Goal: Task Accomplishment & Management: Manage account settings

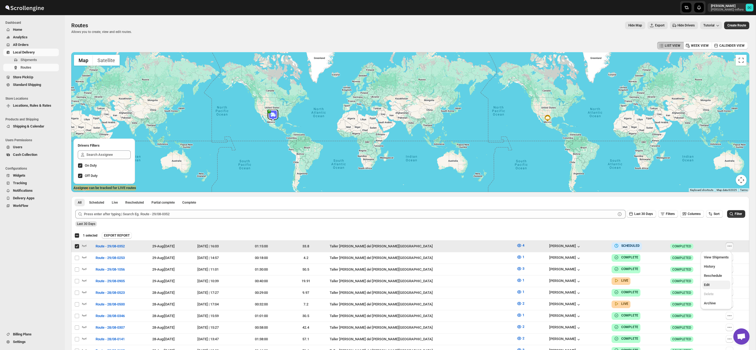
click at [715, 285] on span "Edit" at bounding box center [716, 284] width 25 height 5
checkbox input "false"
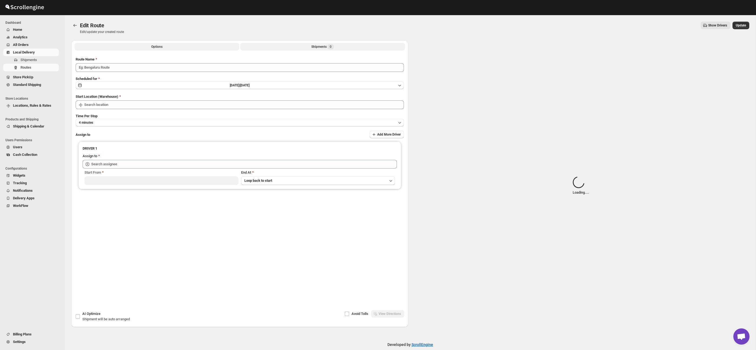
click at [328, 48] on div "Shipments 0" at bounding box center [322, 46] width 22 height 5
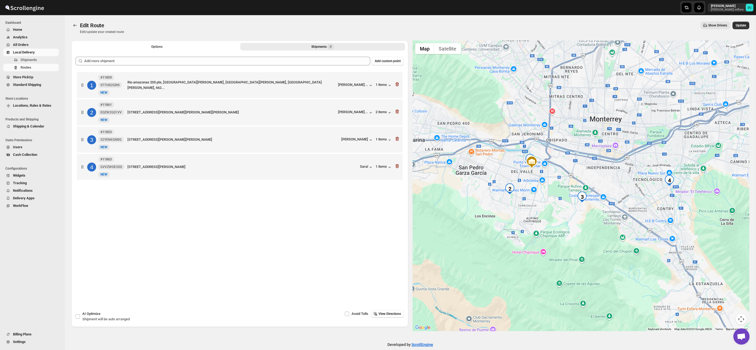
drag, startPoint x: 549, startPoint y: 202, endPoint x: 576, endPoint y: 198, distance: 26.9
click at [576, 198] on div at bounding box center [581, 185] width 337 height 291
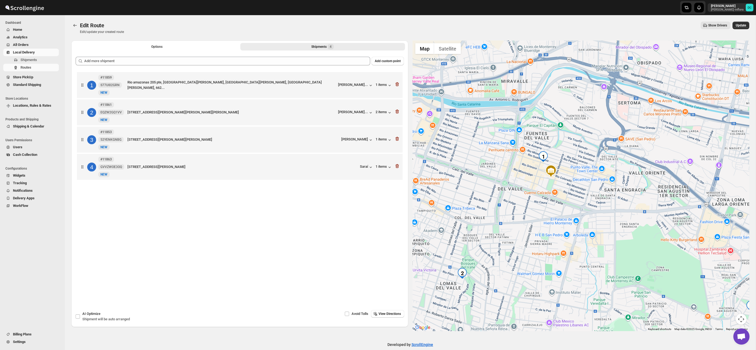
drag, startPoint x: 647, startPoint y: 188, endPoint x: 614, endPoint y: 190, distance: 32.4
click at [614, 190] on div at bounding box center [581, 185] width 337 height 291
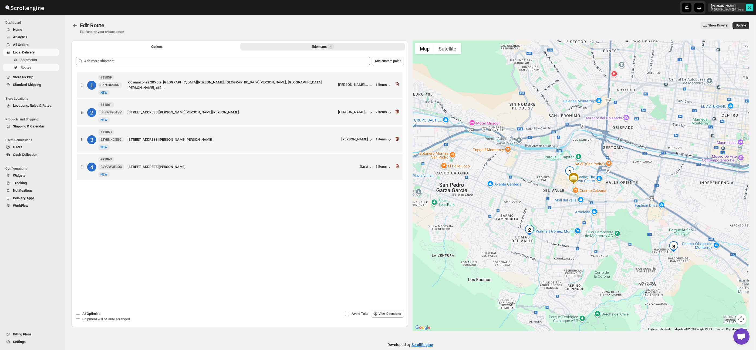
click at [397, 85] on icon "button" at bounding box center [396, 85] width 1 height 2
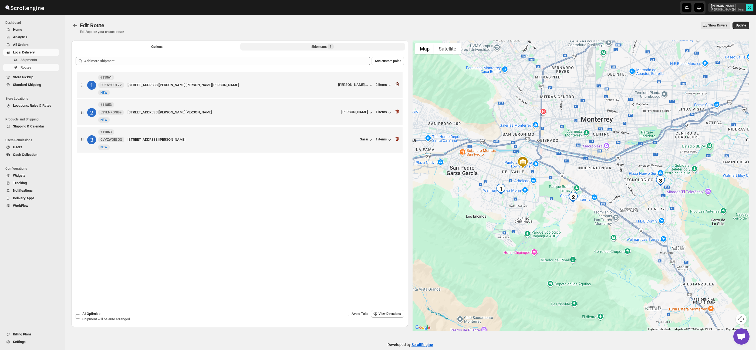
click at [398, 86] on icon "button" at bounding box center [396, 84] width 5 height 5
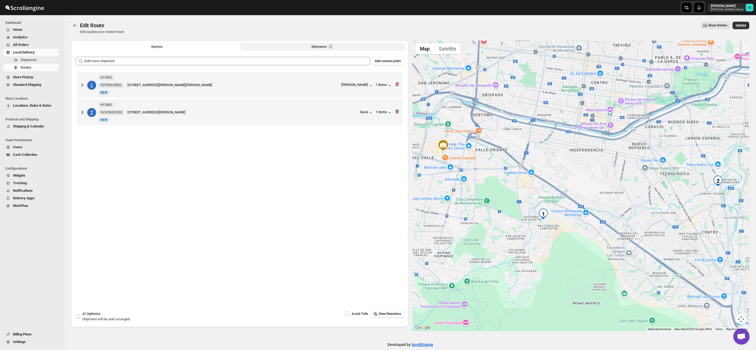
click at [397, 113] on icon "button" at bounding box center [397, 112] width 1 height 2
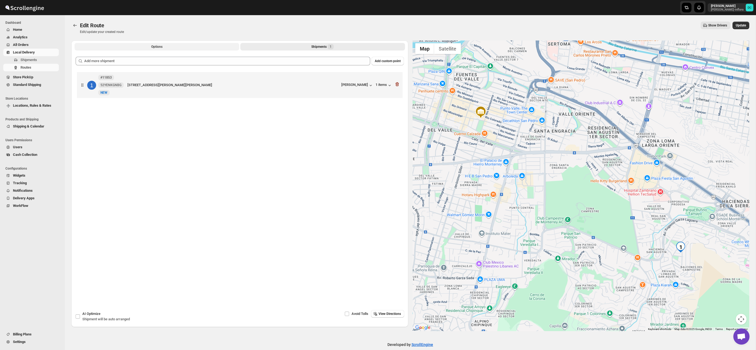
click at [151, 48] on span "Options" at bounding box center [156, 47] width 11 height 4
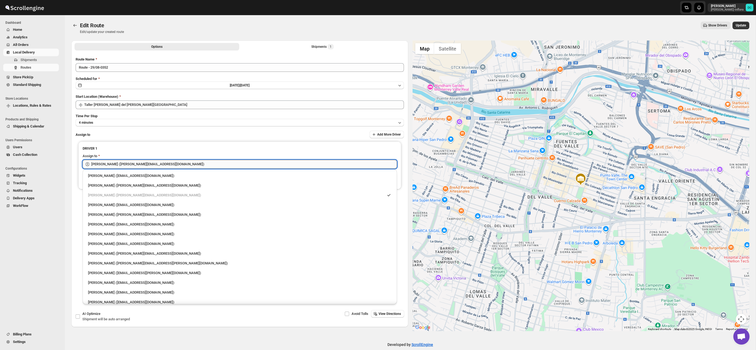
click at [170, 163] on input "[PERSON_NAME] ([PERSON_NAME][EMAIL_ADDRESS][DOMAIN_NAME])" at bounding box center [244, 164] width 306 height 9
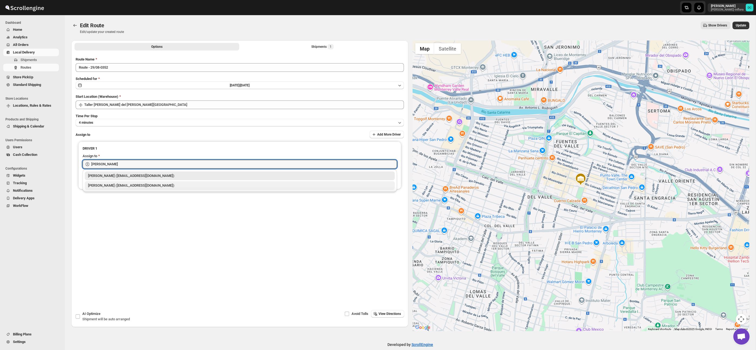
click at [157, 189] on div "[PERSON_NAME] ([EMAIL_ADDRESS][DOMAIN_NAME])" at bounding box center [240, 185] width 310 height 9
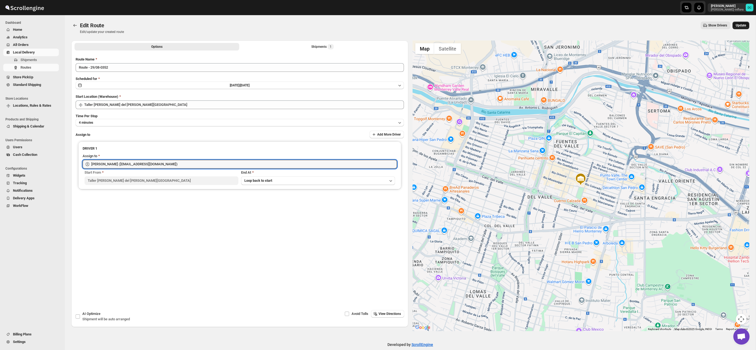
type input "[PERSON_NAME] ([EMAIL_ADDRESS][DOMAIN_NAME])"
click at [738, 26] on span "Update" at bounding box center [741, 25] width 10 height 4
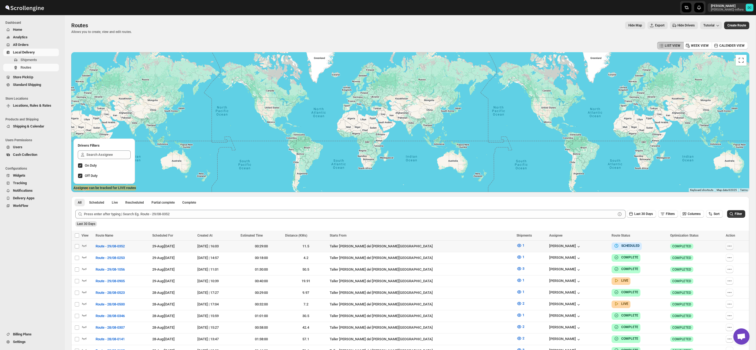
click at [727, 245] on icon "button" at bounding box center [729, 245] width 5 height 5
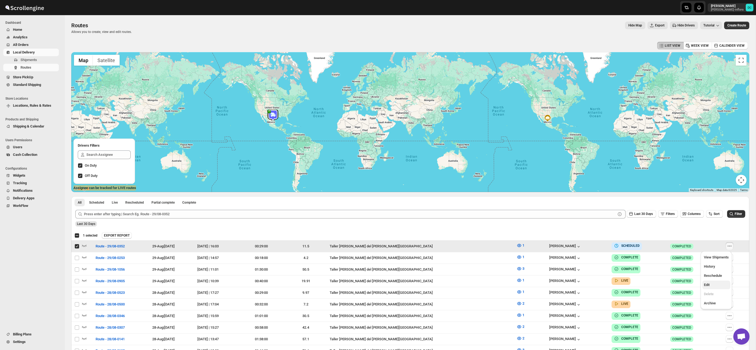
click at [712, 283] on span "Edit" at bounding box center [716, 284] width 25 height 5
checkbox input "false"
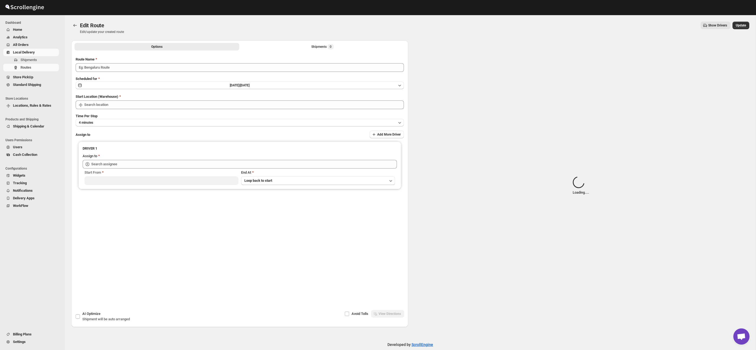
type input "Route - 29/08-0352"
type input "Taller [PERSON_NAME] del [PERSON_NAME][GEOGRAPHIC_DATA]"
type input "[PERSON_NAME] ([EMAIL_ADDRESS][DOMAIN_NAME])"
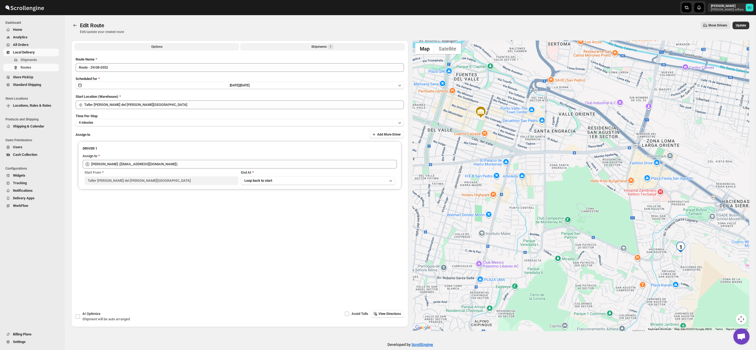
click at [316, 45] on div "Shipments 1" at bounding box center [322, 46] width 22 height 5
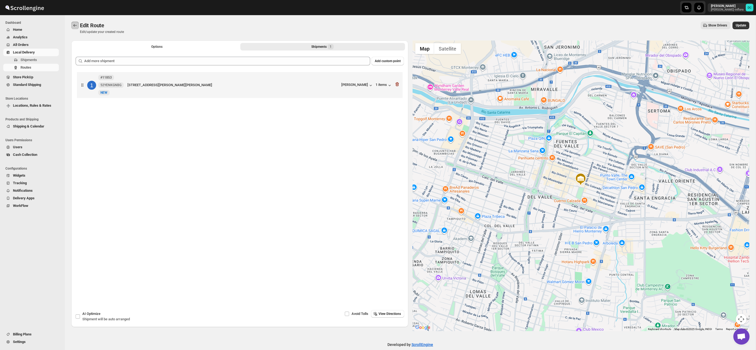
click at [78, 24] on button "Routes" at bounding box center [75, 26] width 8 height 8
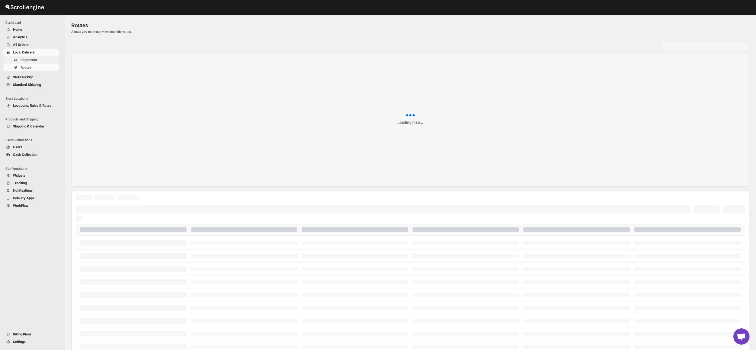
click at [30, 60] on span "Shipments" at bounding box center [29, 60] width 16 height 4
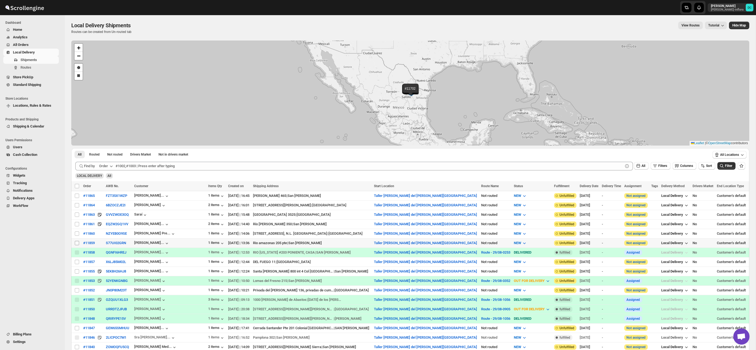
click at [75, 243] on input "Select shipment" at bounding box center [77, 243] width 4 height 4
checkbox input "true"
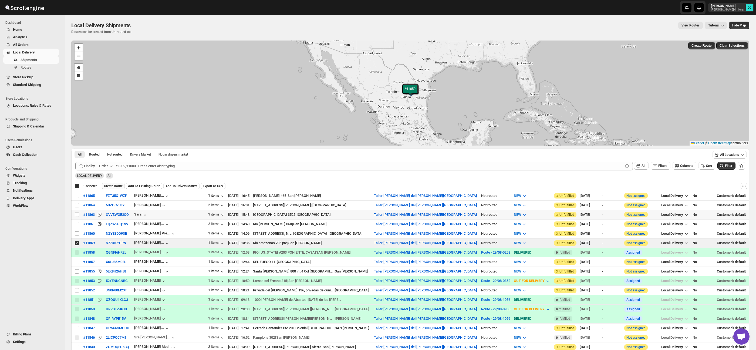
drag, startPoint x: 77, startPoint y: 214, endPoint x: 118, endPoint y: 185, distance: 50.0
click at [77, 214] on input "Select shipment" at bounding box center [77, 214] width 4 height 4
checkbox input "true"
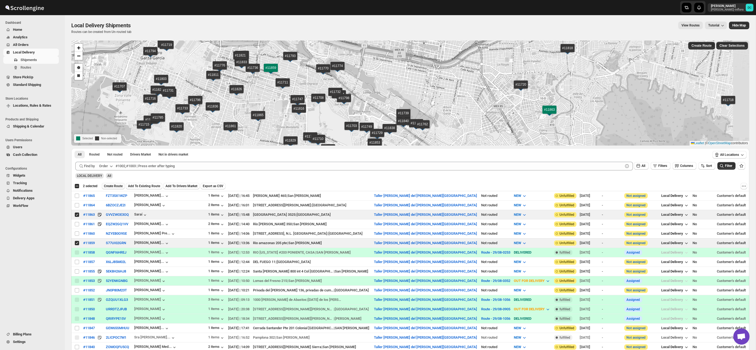
click at [120, 183] on button "Create Route" at bounding box center [113, 186] width 23 height 6
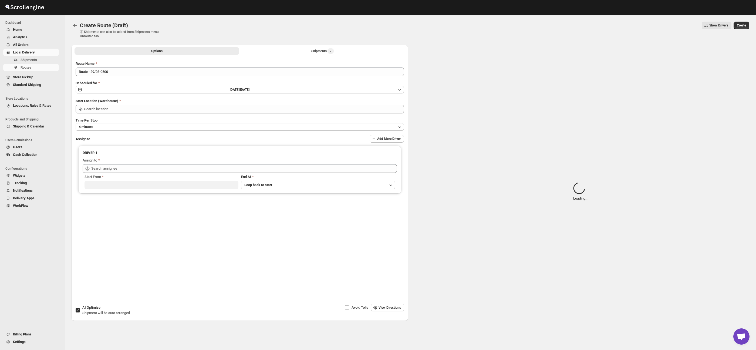
type input "Taller [PERSON_NAME] del [PERSON_NAME][GEOGRAPHIC_DATA]"
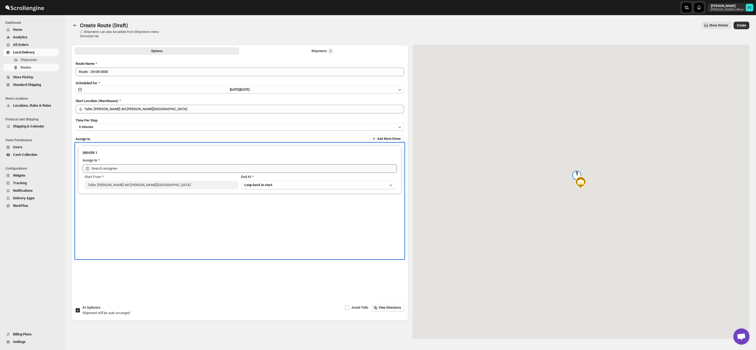
drag, startPoint x: 139, startPoint y: 175, endPoint x: 138, endPoint y: 167, distance: 7.9
click at [139, 174] on div "Start From" at bounding box center [162, 176] width 154 height 5
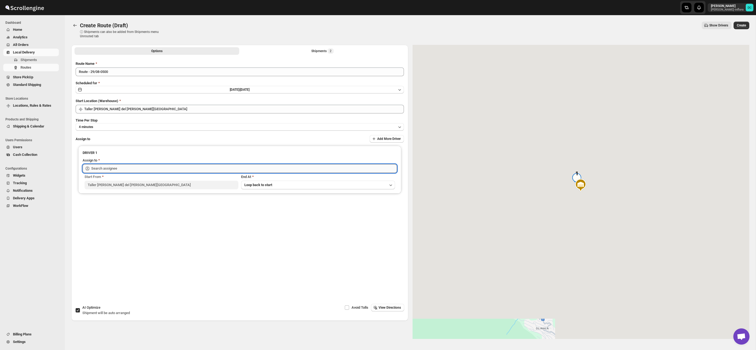
click at [138, 167] on input "text" at bounding box center [244, 168] width 306 height 9
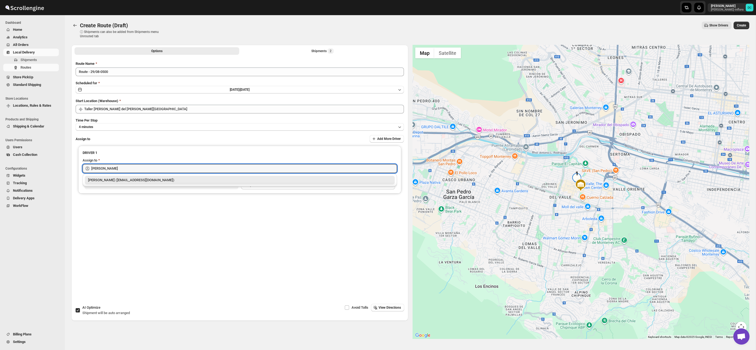
click at [157, 180] on div "[PERSON_NAME] ([EMAIL_ADDRESS][DOMAIN_NAME])" at bounding box center [239, 179] width 303 height 5
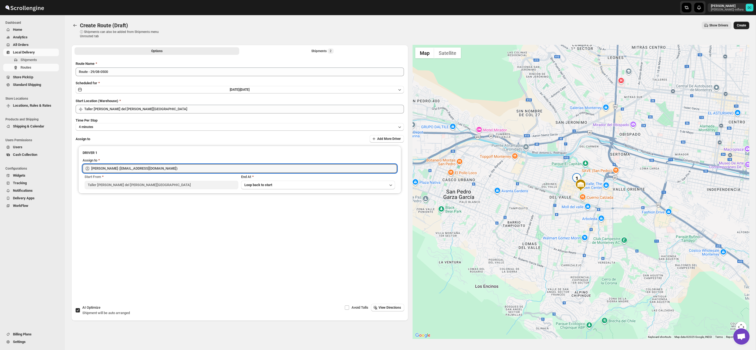
type input "[PERSON_NAME] ([EMAIL_ADDRESS][DOMAIN_NAME])"
click at [741, 26] on span "Create" at bounding box center [741, 25] width 9 height 4
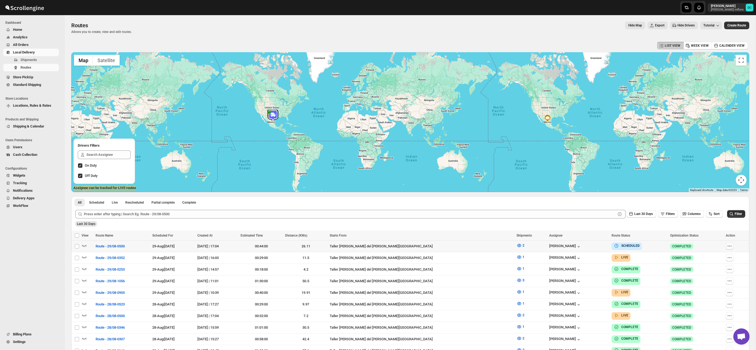
click at [731, 247] on button "button" at bounding box center [730, 246] width 8 height 8
click at [713, 285] on span "Edit" at bounding box center [716, 284] width 25 height 5
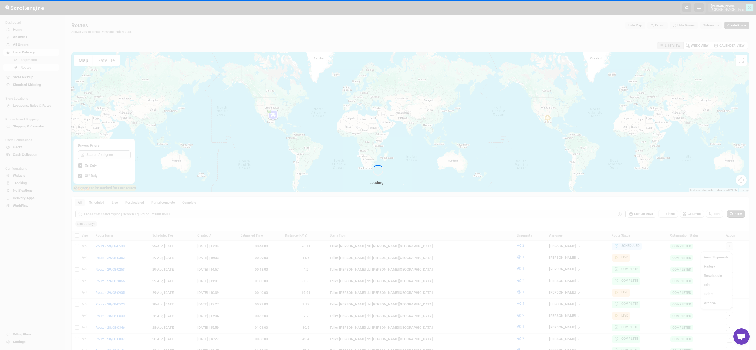
checkbox input "false"
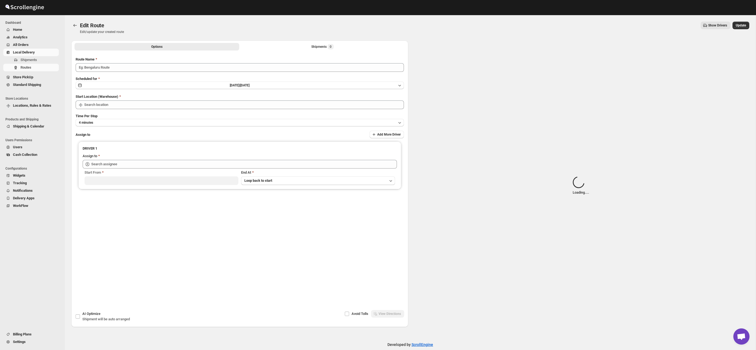
type input "Route - 29/08-0500"
drag, startPoint x: 286, startPoint y: 45, endPoint x: 294, endPoint y: 46, distance: 7.7
click at [286, 45] on button "Shipments Loading..." at bounding box center [322, 47] width 165 height 8
type input "Taller [PERSON_NAME] del [PERSON_NAME][GEOGRAPHIC_DATA]"
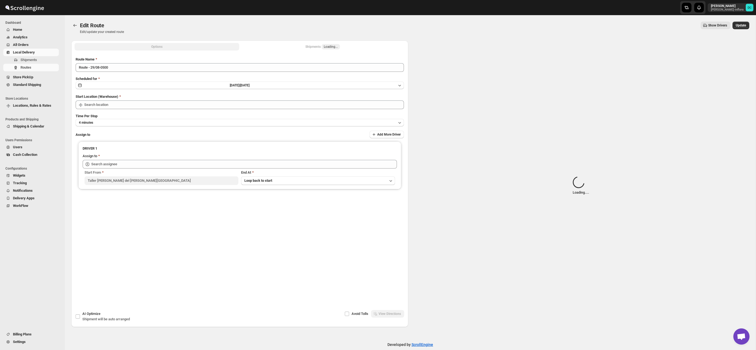
type input "[PERSON_NAME] ([EMAIL_ADDRESS][DOMAIN_NAME])"
click at [336, 49] on span "Loading..." at bounding box center [331, 47] width 14 height 4
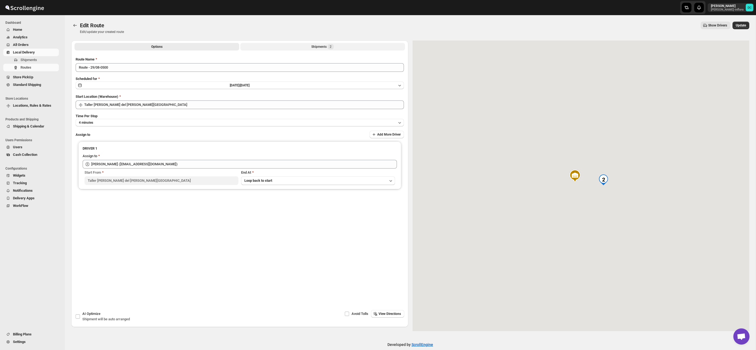
click at [328, 44] on div "Shipments 2" at bounding box center [322, 46] width 22 height 5
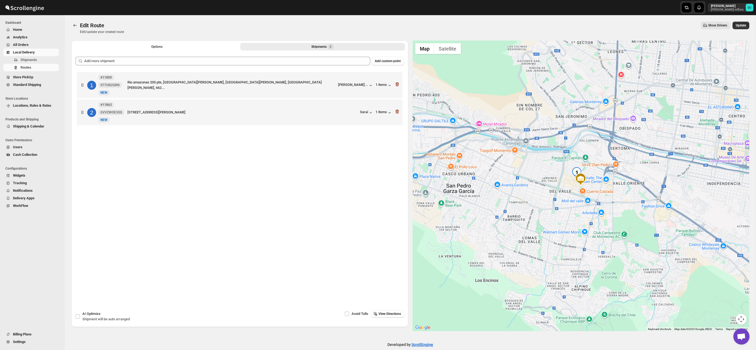
click at [745, 25] on span "Update" at bounding box center [741, 25] width 10 height 4
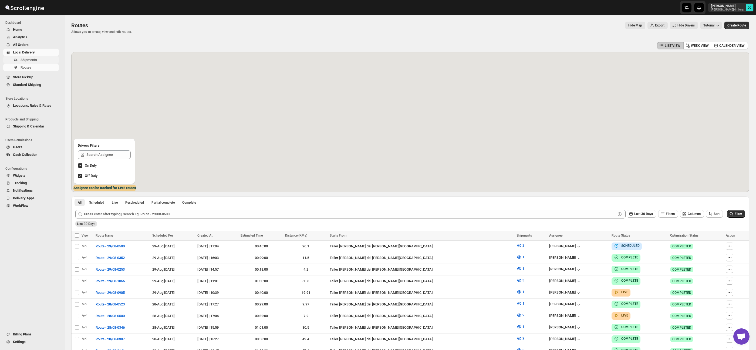
click at [41, 60] on span "Shipments" at bounding box center [39, 59] width 37 height 5
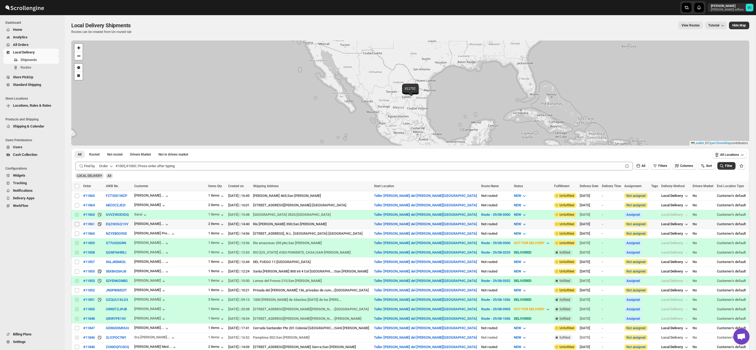
click at [79, 224] on input "Select shipment" at bounding box center [77, 224] width 4 height 4
checkbox input "true"
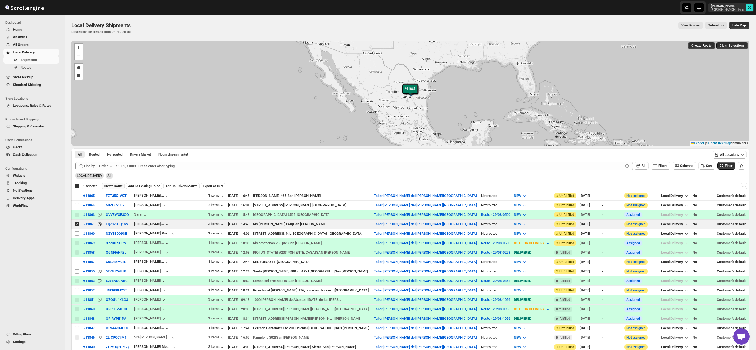
click at [119, 186] on span "Create Route" at bounding box center [113, 186] width 19 height 4
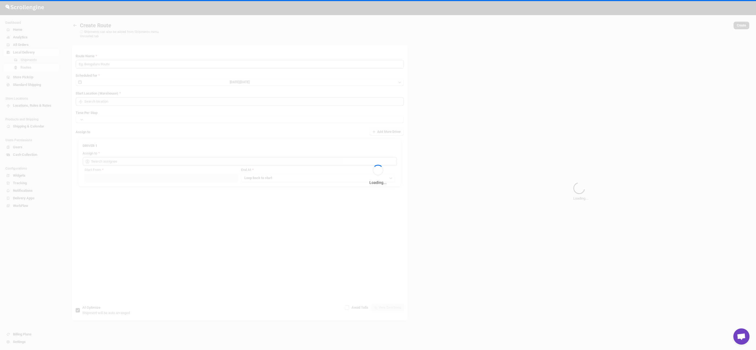
type input "Route - 29/08-0514"
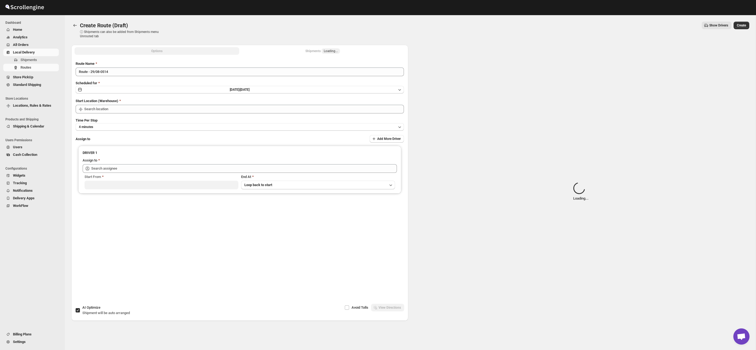
type input "Taller [PERSON_NAME] del [PERSON_NAME][GEOGRAPHIC_DATA]"
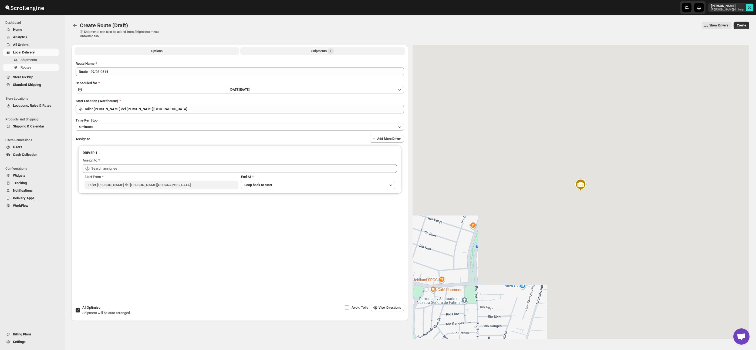
click at [307, 49] on button "Shipments 1" at bounding box center [322, 51] width 165 height 8
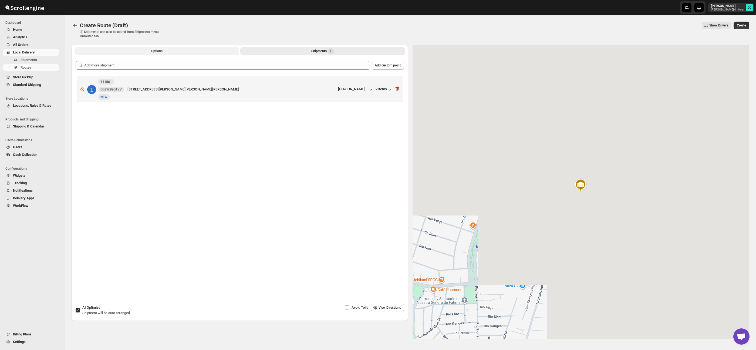
click at [175, 53] on button "Options" at bounding box center [157, 51] width 165 height 8
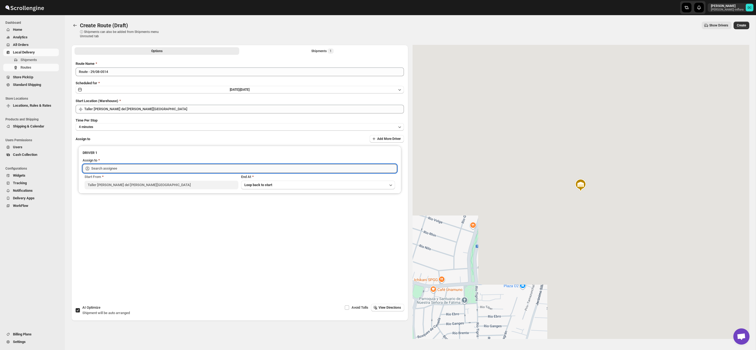
click at [193, 167] on input "text" at bounding box center [244, 168] width 306 height 9
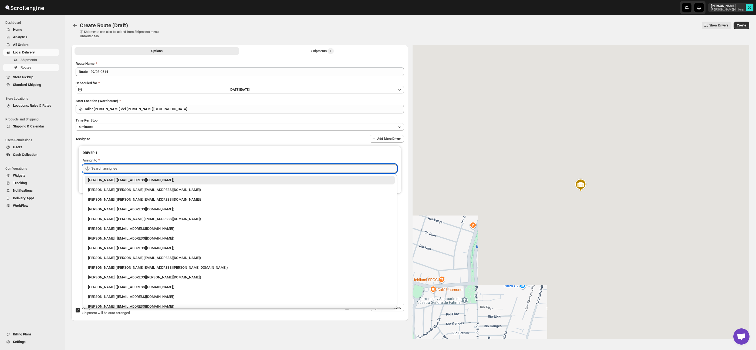
click at [226, 166] on input "text" at bounding box center [244, 168] width 306 height 9
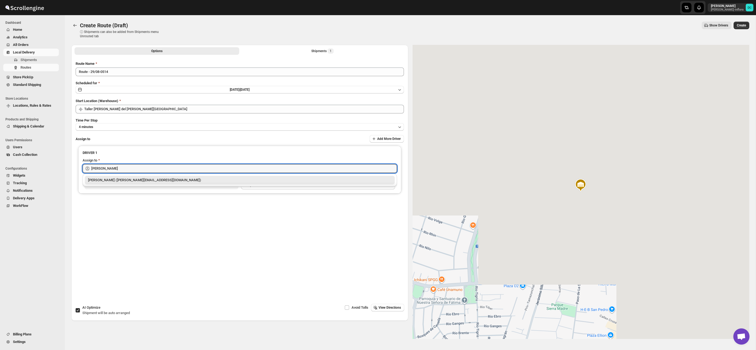
click at [246, 178] on div "[PERSON_NAME] ([PERSON_NAME][EMAIL_ADDRESS][DOMAIN_NAME])" at bounding box center [239, 179] width 303 height 5
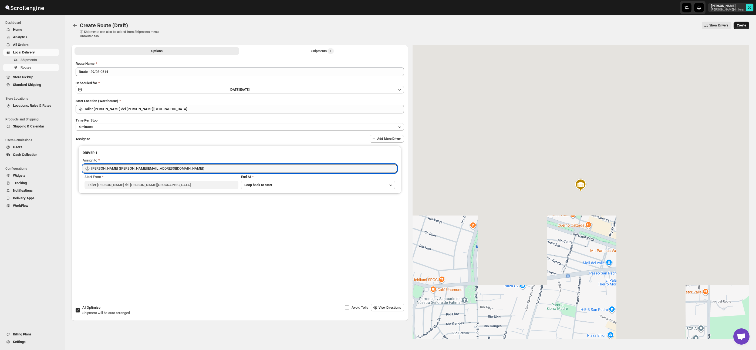
type input "[PERSON_NAME] ([PERSON_NAME][EMAIL_ADDRESS][DOMAIN_NAME])"
click at [623, 22] on div "Show Drivers" at bounding box center [450, 26] width 562 height 8
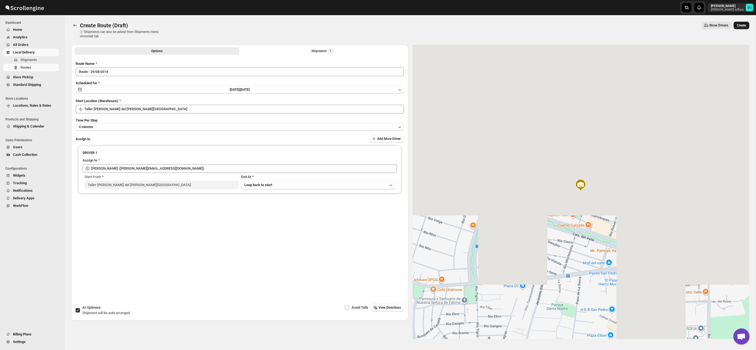
click at [744, 25] on span "Create" at bounding box center [741, 25] width 9 height 4
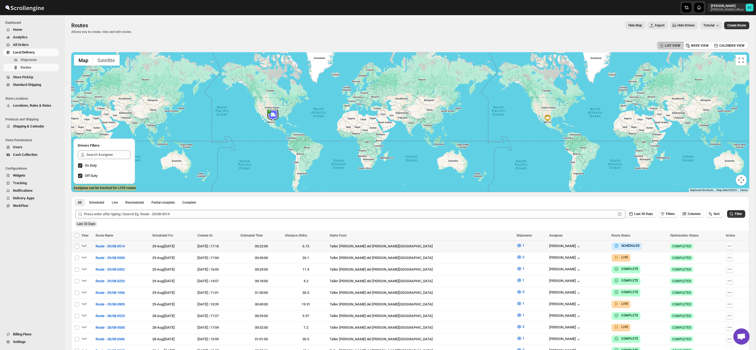
drag, startPoint x: 728, startPoint y: 245, endPoint x: 693, endPoint y: 292, distance: 58.9
click at [728, 245] on icon "button" at bounding box center [729, 245] width 5 height 5
click at [707, 286] on span "Edit" at bounding box center [707, 285] width 6 height 4
checkbox input "false"
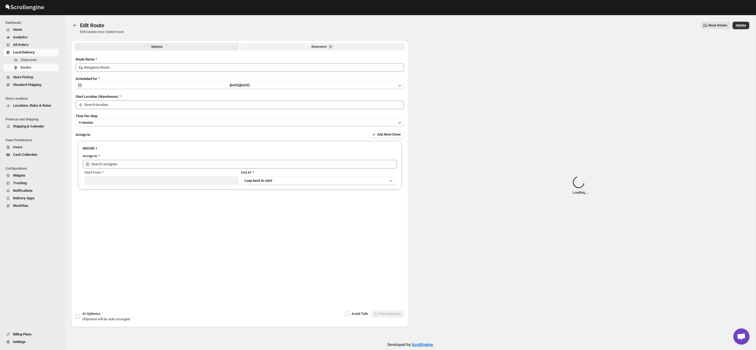
drag, startPoint x: 280, startPoint y: 53, endPoint x: 281, endPoint y: 45, distance: 7.3
click at [280, 53] on div "Submit Route Name Scheduled for [DATE] | [DATE] Start Location (Warehouse) Time…" at bounding box center [239, 154] width 337 height 204
type input "Route - 29/08-0514"
click at [281, 45] on button "Shipments 0" at bounding box center [322, 47] width 165 height 8
type input "Taller [PERSON_NAME] del [PERSON_NAME][GEOGRAPHIC_DATA]"
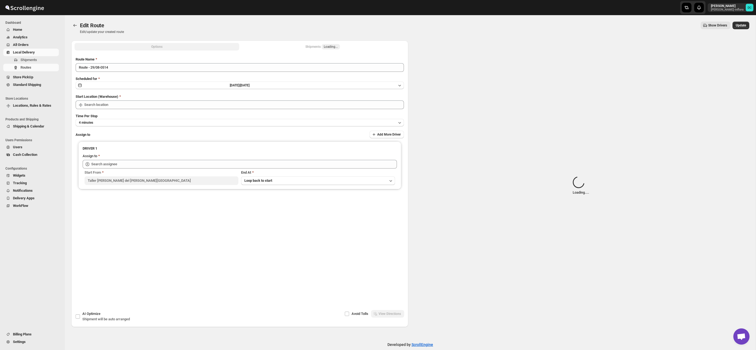
type input "Taller [PERSON_NAME] del [PERSON_NAME][GEOGRAPHIC_DATA]"
type input "[PERSON_NAME] ([PERSON_NAME][EMAIL_ADDRESS][DOMAIN_NAME])"
click at [288, 49] on button "Shipments Loading..." at bounding box center [322, 47] width 165 height 8
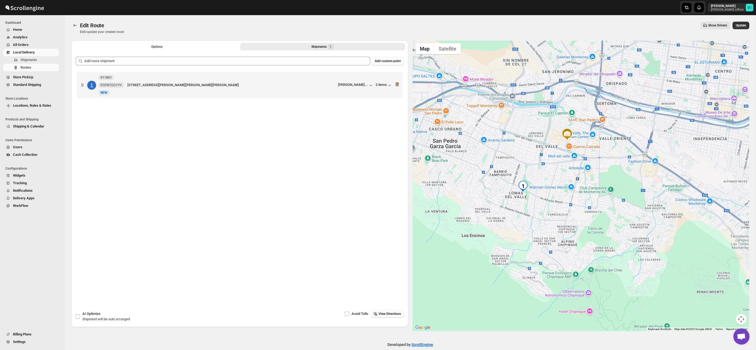
drag, startPoint x: 555, startPoint y: 244, endPoint x: 555, endPoint y: 178, distance: 66.1
click at [555, 178] on div at bounding box center [581, 185] width 337 height 291
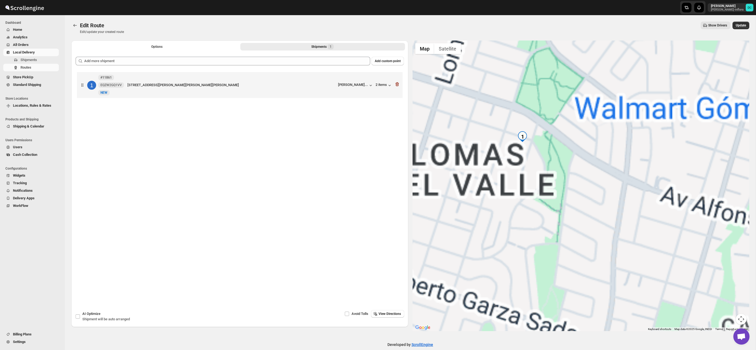
drag, startPoint x: 501, startPoint y: 162, endPoint x: 589, endPoint y: 181, distance: 90.8
click at [597, 185] on div at bounding box center [581, 185] width 337 height 291
